Goal: Subscribe to service/newsletter

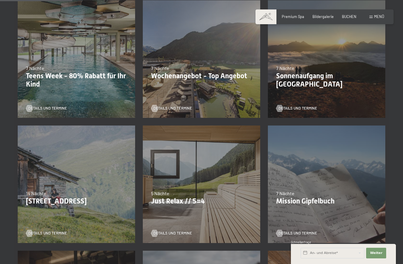
click at [216, 206] on div "07.09.–03.10.2025 21.12.–26.12.2025 11.01.–23.01.2026 08.03.–27.03.2026 08.11.–…" at bounding box center [201, 184] width 125 height 125
click at [182, 233] on span "Details und Termine" at bounding box center [172, 232] width 39 height 5
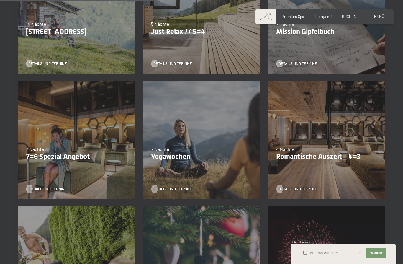
scroll to position [316, 0]
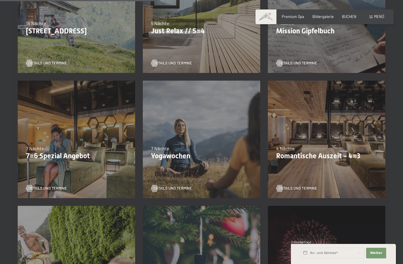
click at [331, 157] on p "Romantische Auszeit - 4=3" at bounding box center [326, 156] width 101 height 9
click at [315, 190] on span "Details und Termine" at bounding box center [297, 188] width 39 height 5
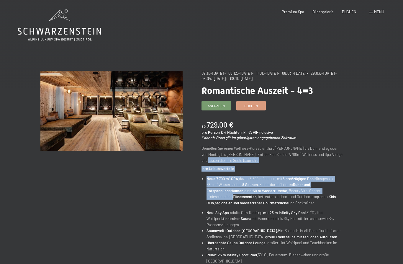
click at [368, 154] on div "Angebot wechseln (10 / 14) 09.11.–05.12.2025 • 08.12.–19.12.2025 • 11.01.–23.01…" at bounding box center [202, 261] width 358 height 381
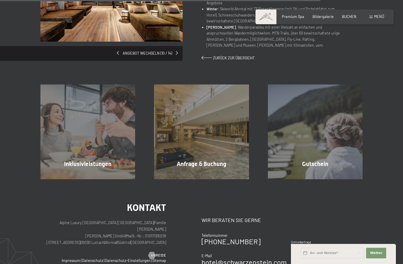
scroll to position [390, 0]
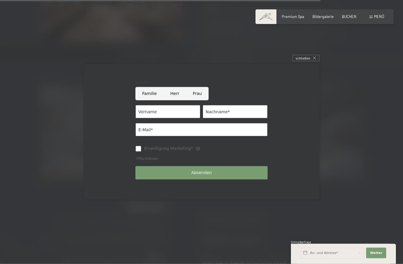
scroll to position [391, 0]
click at [198, 100] on input "Frau" at bounding box center [197, 93] width 22 height 13
radio input "true"
click at [162, 118] on input "Vorname" at bounding box center [167, 111] width 65 height 13
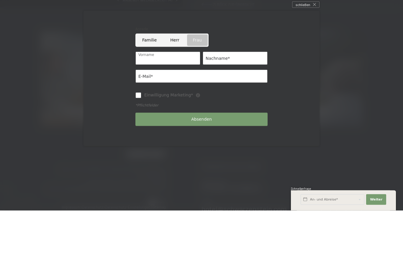
type input "Beate"
type input "Krieghofer"
type input "beate.krieghofer@gmail.com"
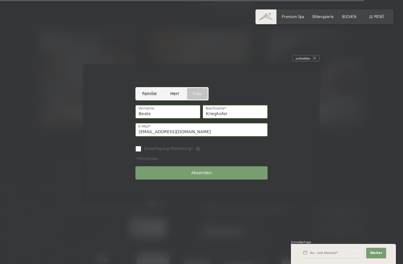
click at [202, 176] on span "Absenden" at bounding box center [201, 173] width 21 height 6
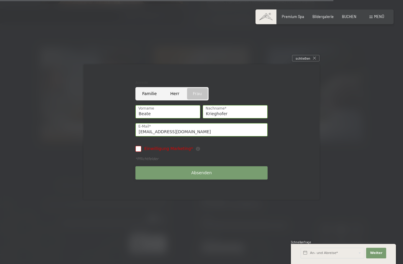
scroll to position [428, 0]
click at [140, 152] on input "Einwilligung Marketing*" at bounding box center [138, 149] width 6 height 6
checkbox input "true"
click at [212, 179] on button "Absenden" at bounding box center [201, 172] width 132 height 13
